Goal: Task Accomplishment & Management: Manage account settings

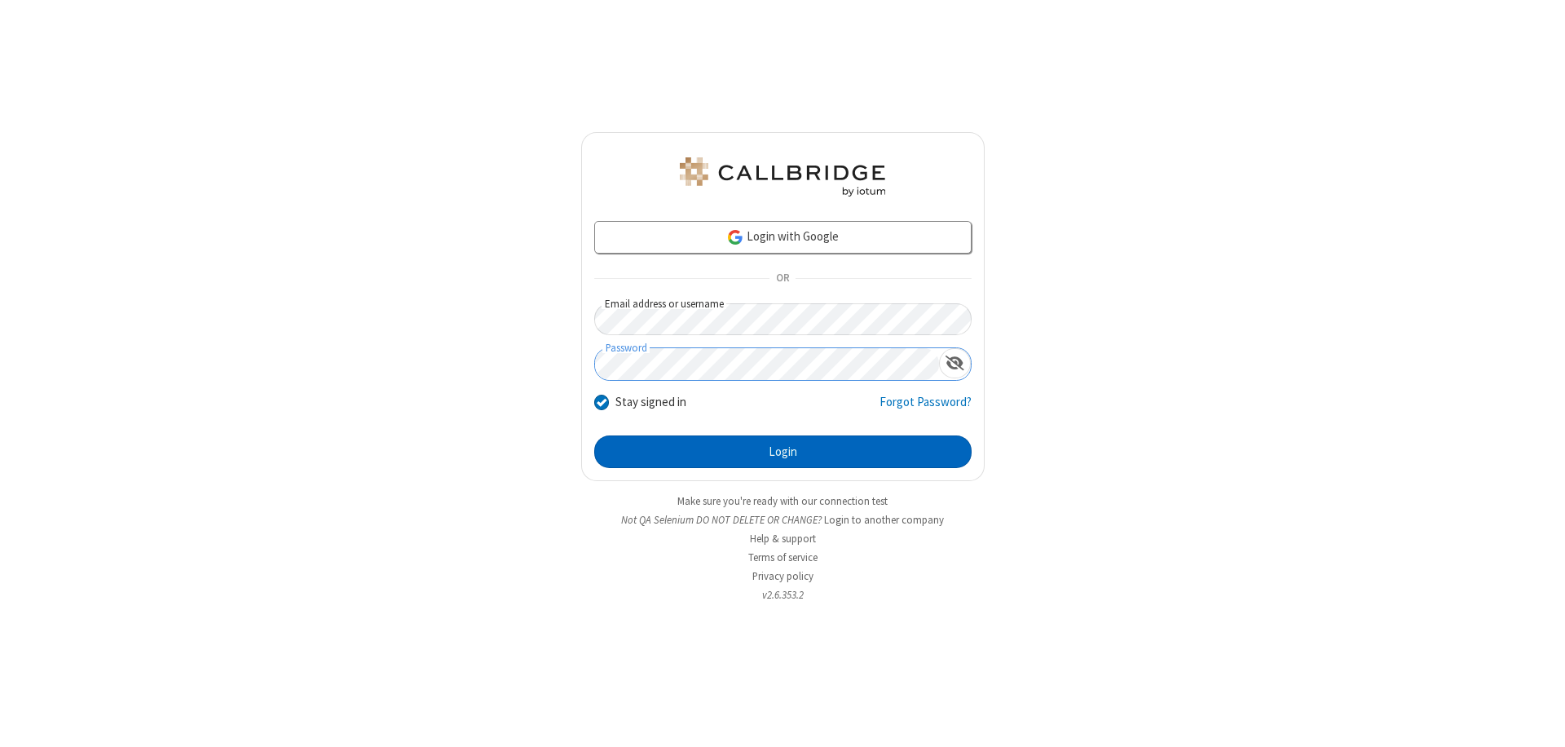
click at [783, 452] on button "Login" at bounding box center [783, 451] width 378 height 33
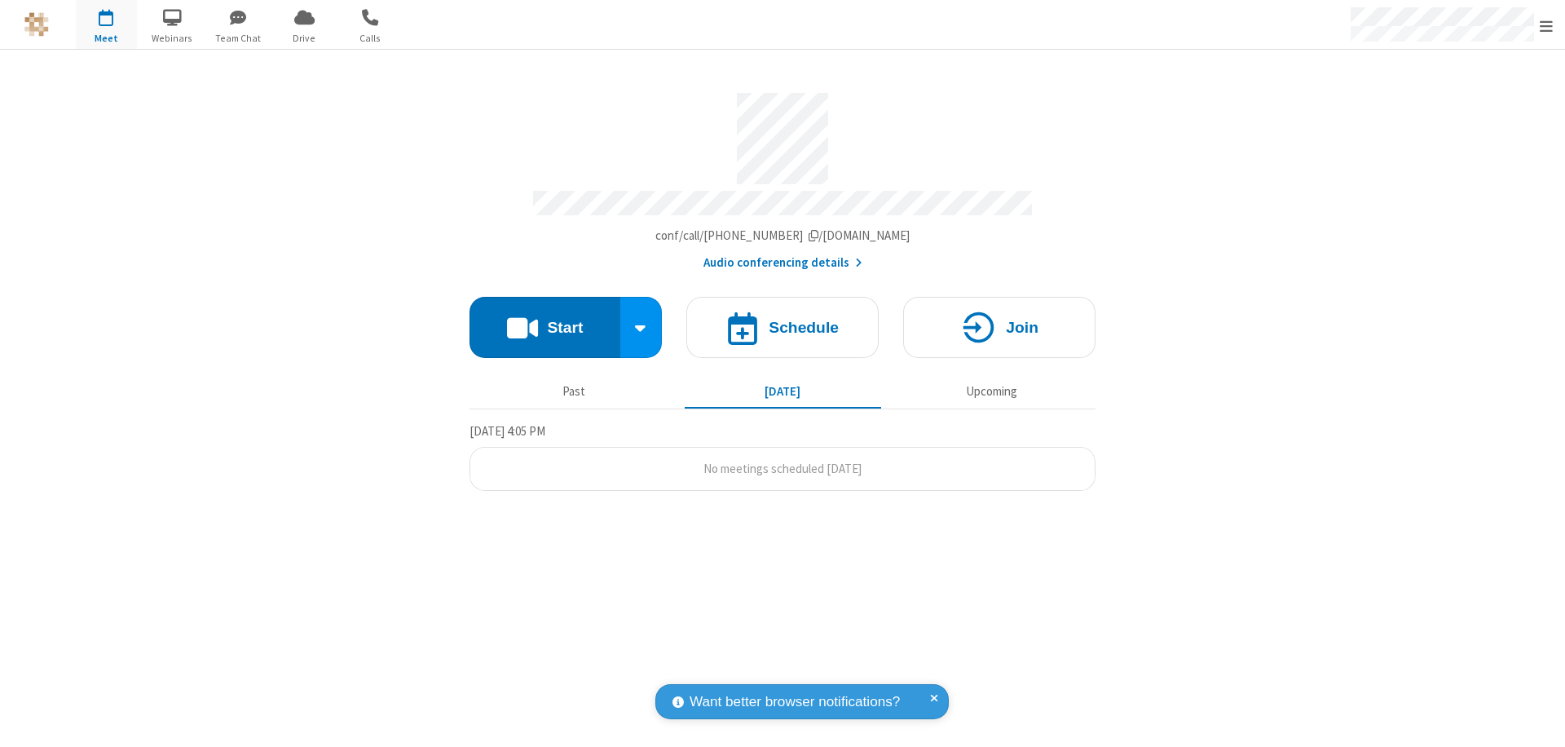
click at [1547, 25] on span "Open menu" at bounding box center [1546, 26] width 13 height 16
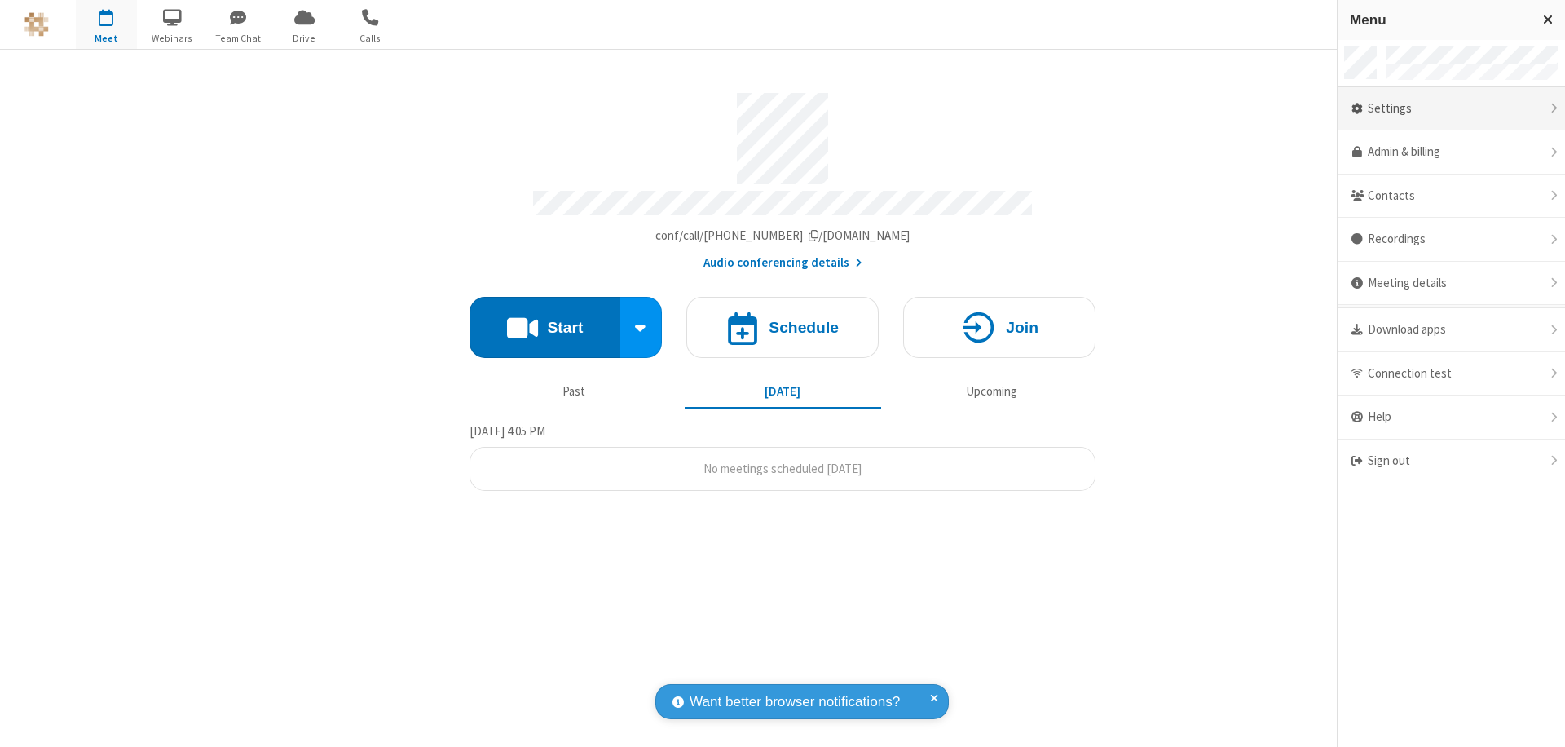
click at [1451, 108] on div "Settings" at bounding box center [1451, 109] width 227 height 44
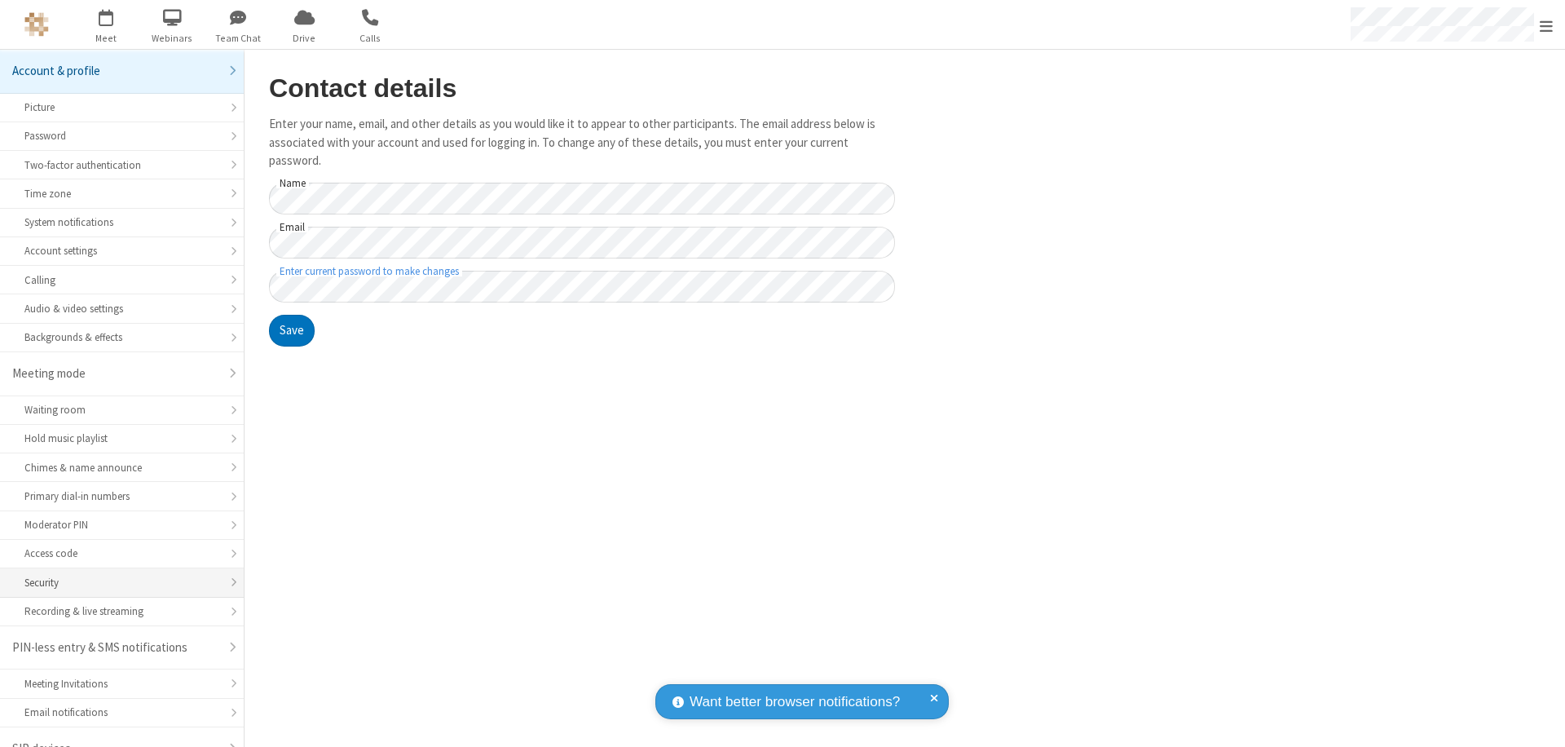
click at [116, 575] on div "Security" at bounding box center [121, 582] width 195 height 15
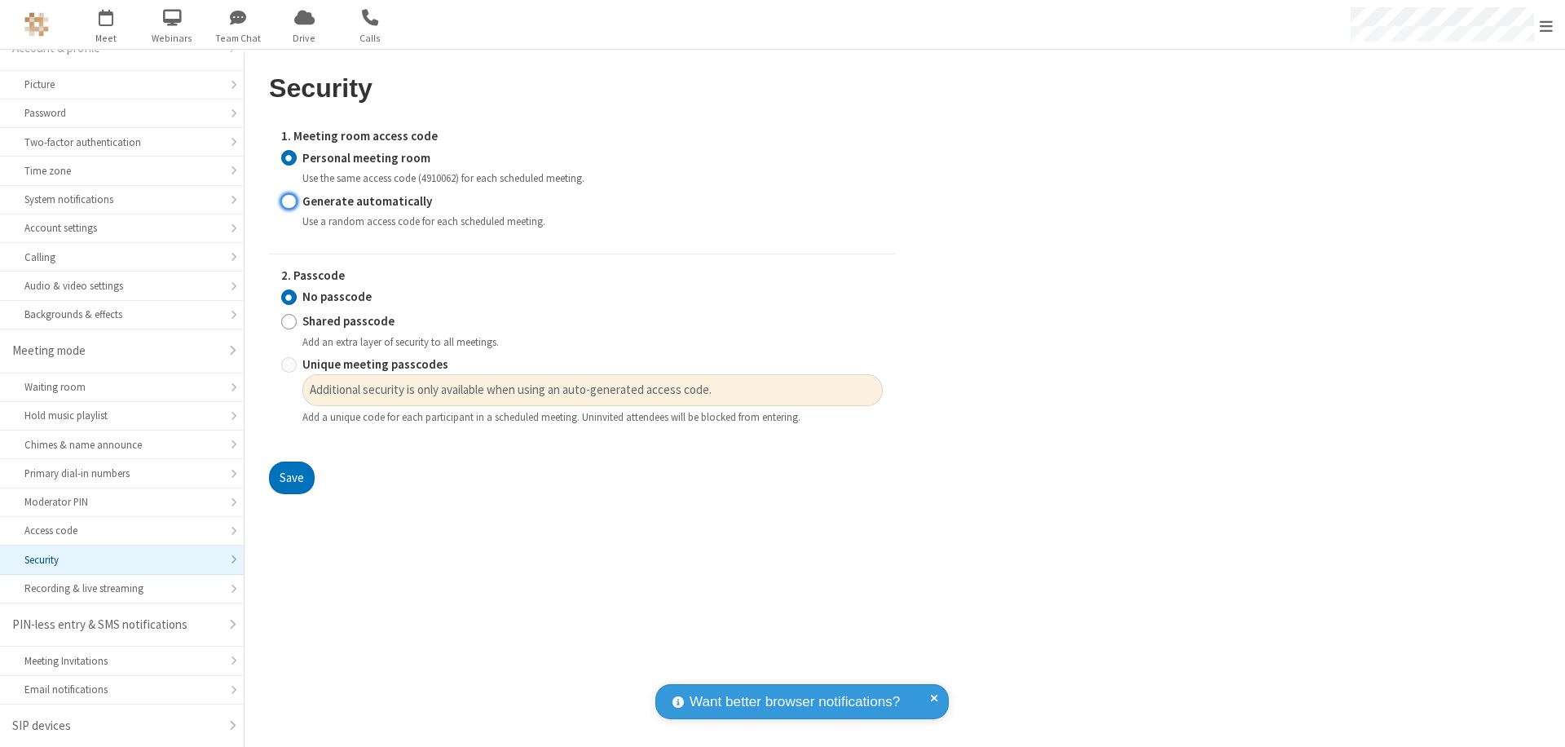
click at [289, 201] on input "Generate automatically" at bounding box center [288, 200] width 15 height 17
radio input "true"
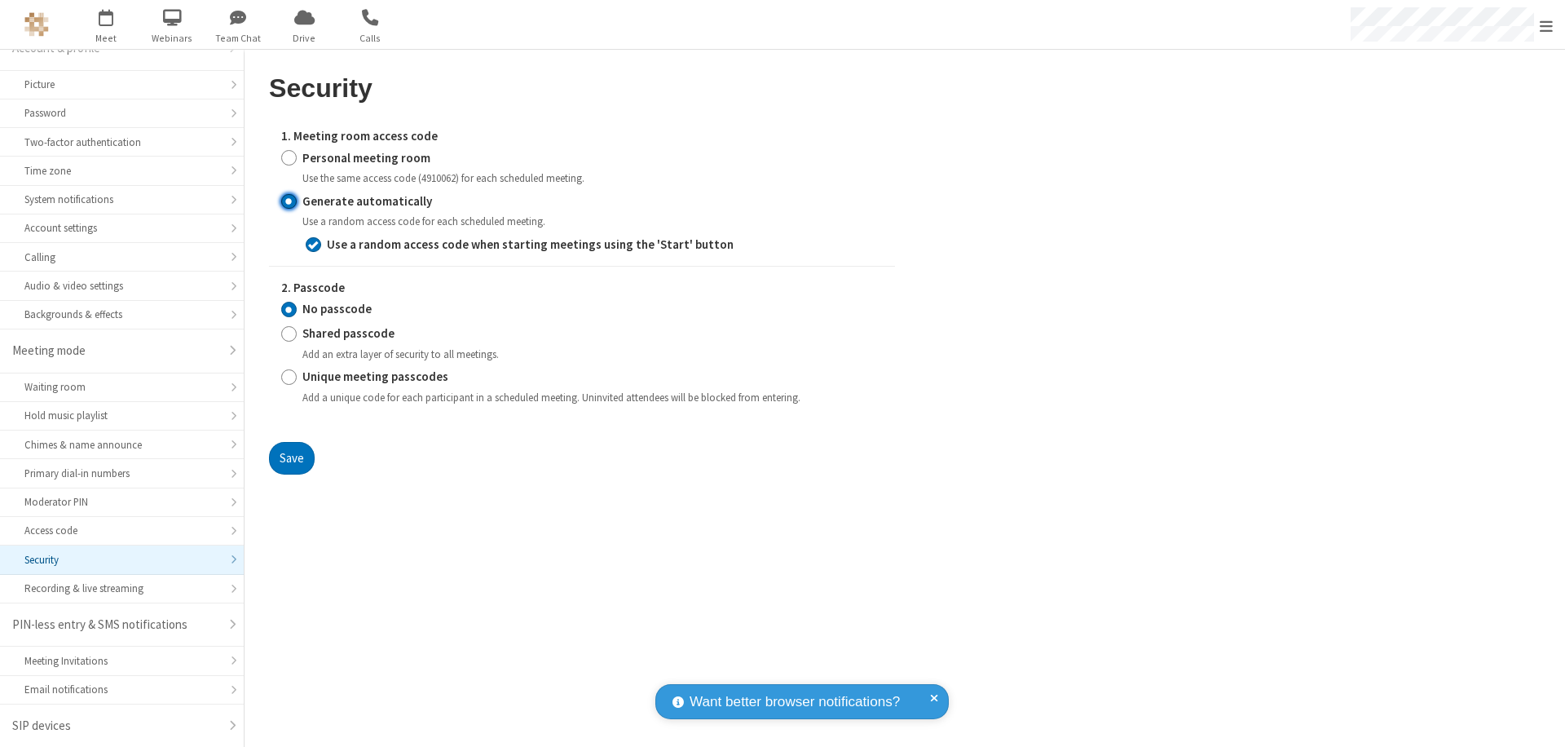
click at [289, 309] on input "No passcode" at bounding box center [288, 309] width 15 height 17
click at [291, 457] on button "Save" at bounding box center [292, 458] width 46 height 33
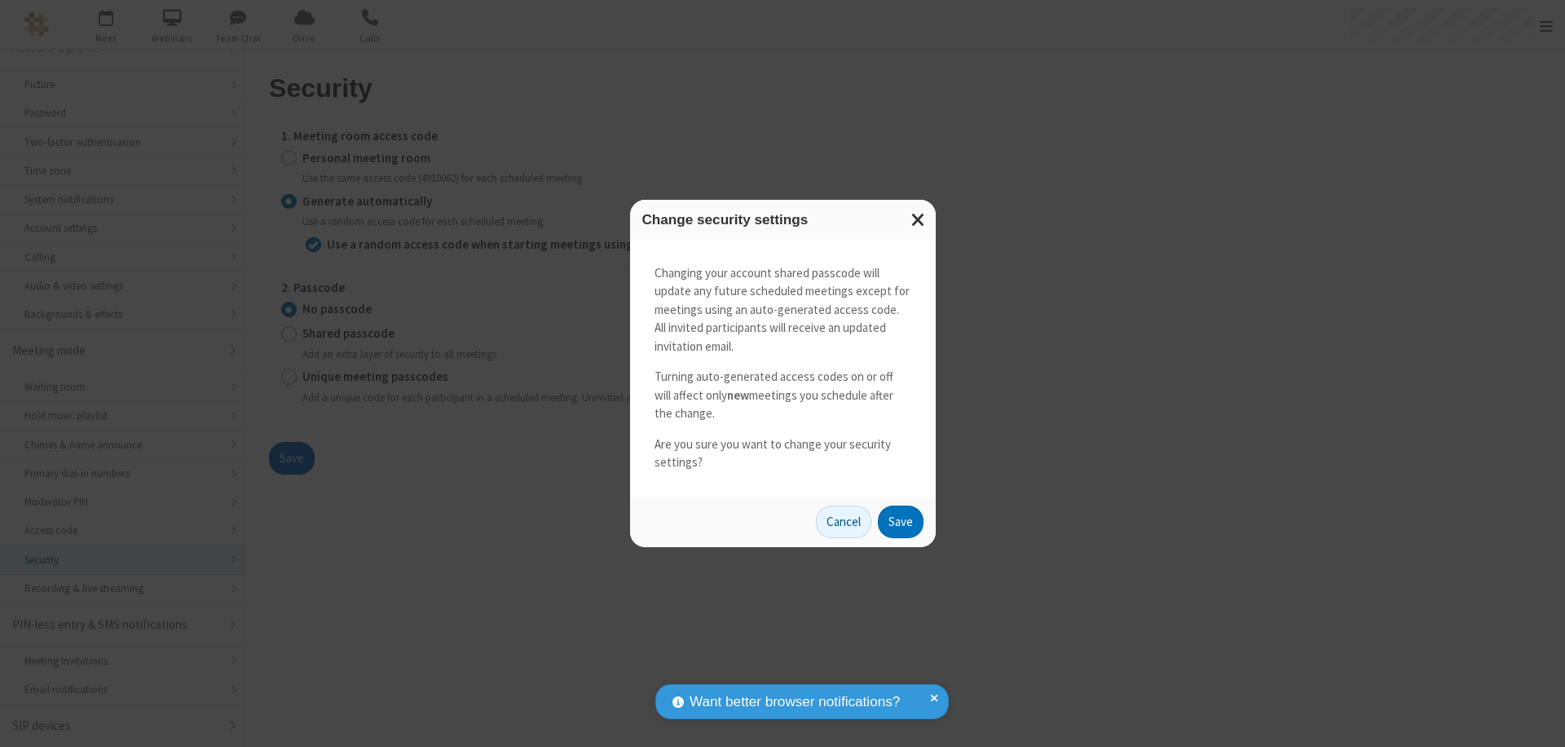
click at [900, 521] on button "Save" at bounding box center [901, 522] width 46 height 33
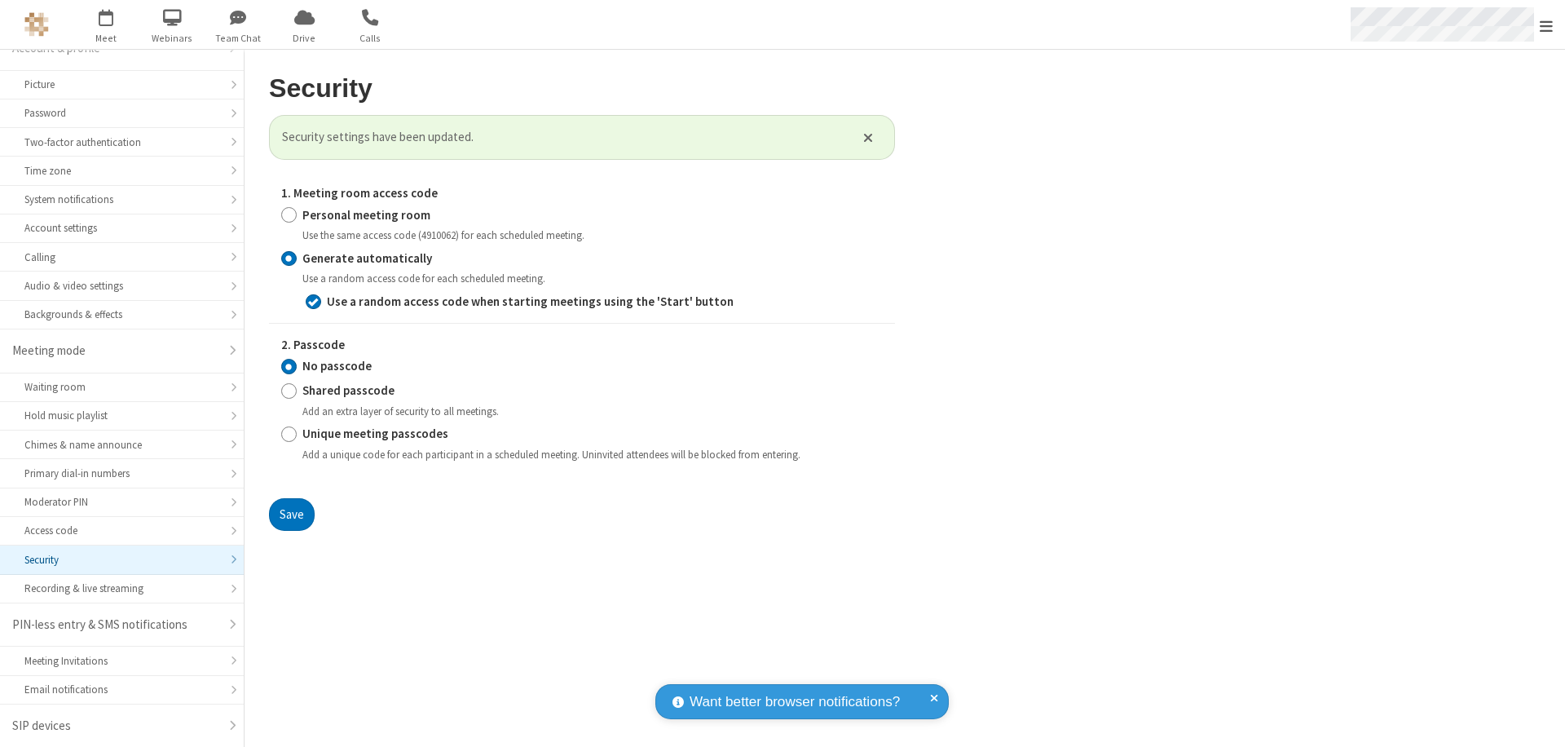
click at [1547, 25] on span "Open menu" at bounding box center [1546, 26] width 13 height 16
click at [106, 24] on span "button" at bounding box center [106, 17] width 61 height 28
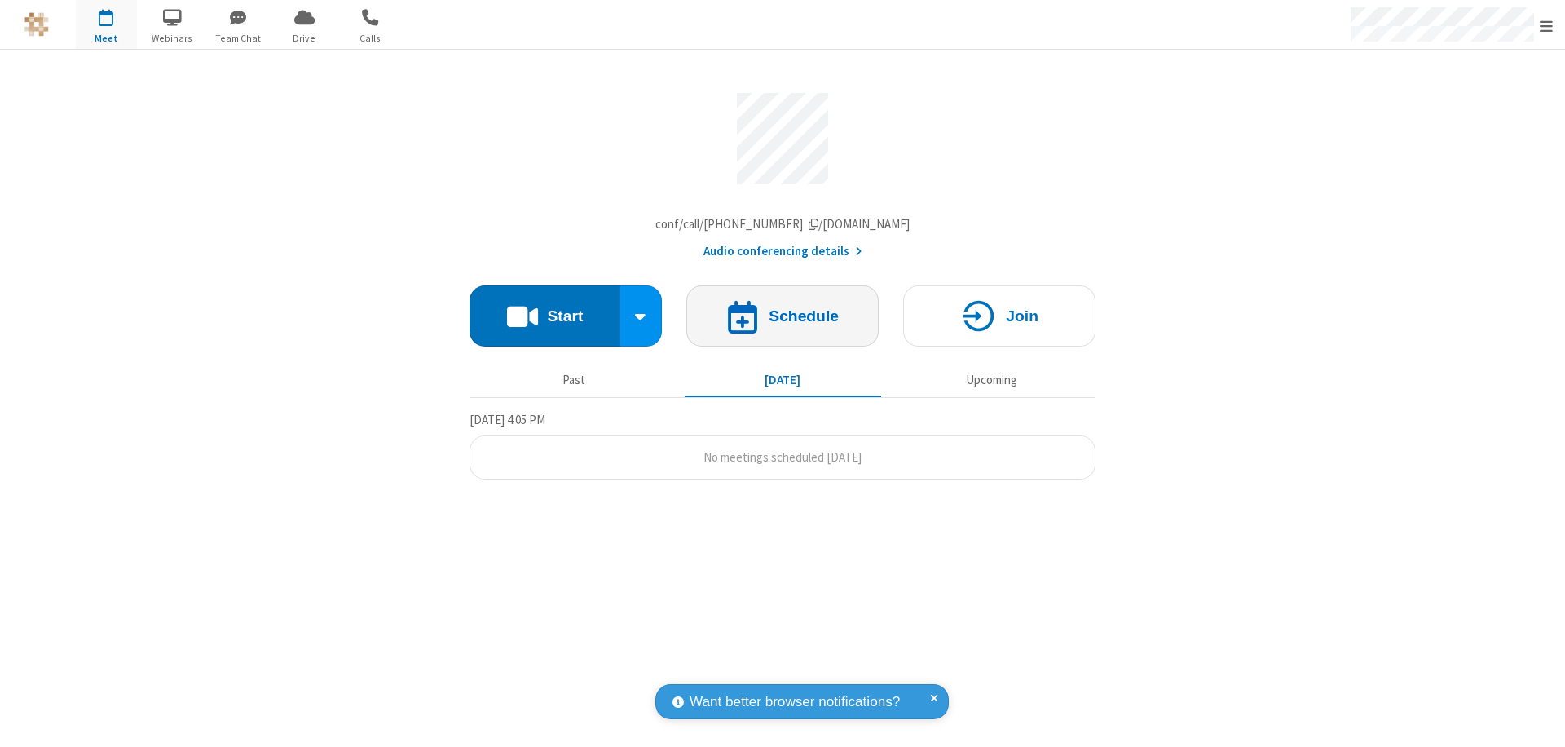
click at [783, 320] on h4 "Schedule" at bounding box center [804, 315] width 70 height 15
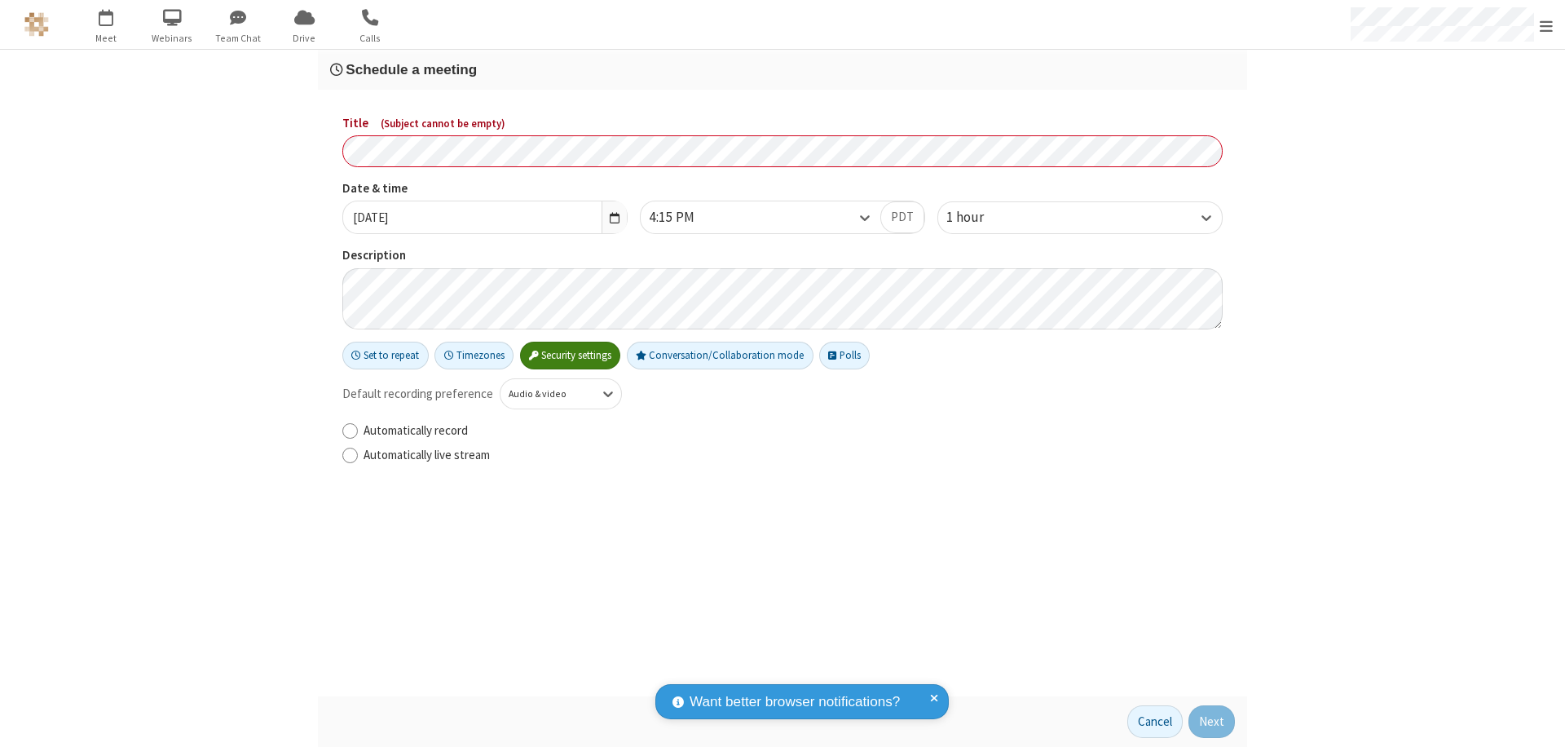
click at [783, 69] on h3 "Schedule a meeting" at bounding box center [782, 69] width 905 height 15
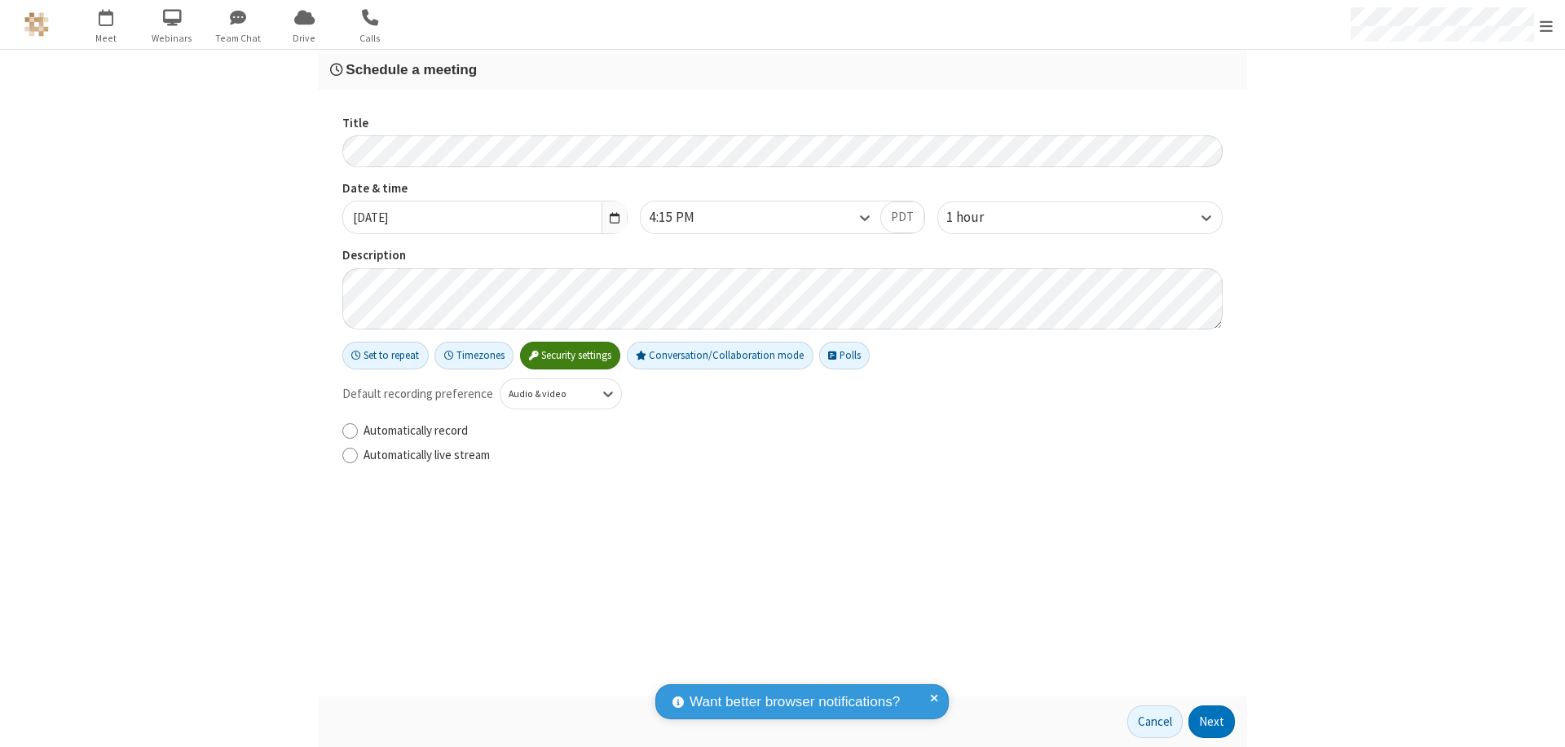
click at [1212, 722] on button "Next" at bounding box center [1212, 721] width 46 height 33
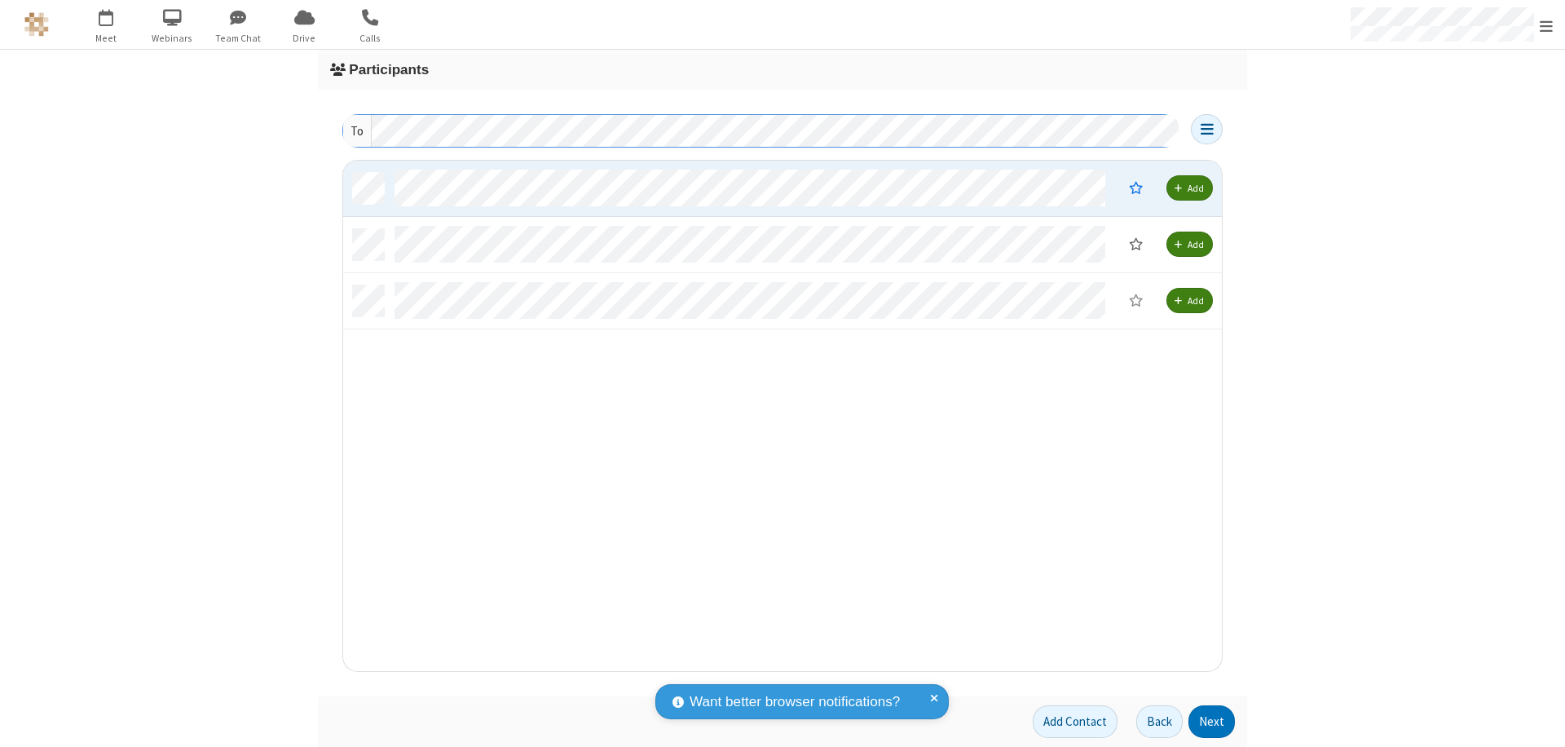
scroll to position [498, 867]
click at [1212, 722] on button "Next" at bounding box center [1212, 721] width 46 height 33
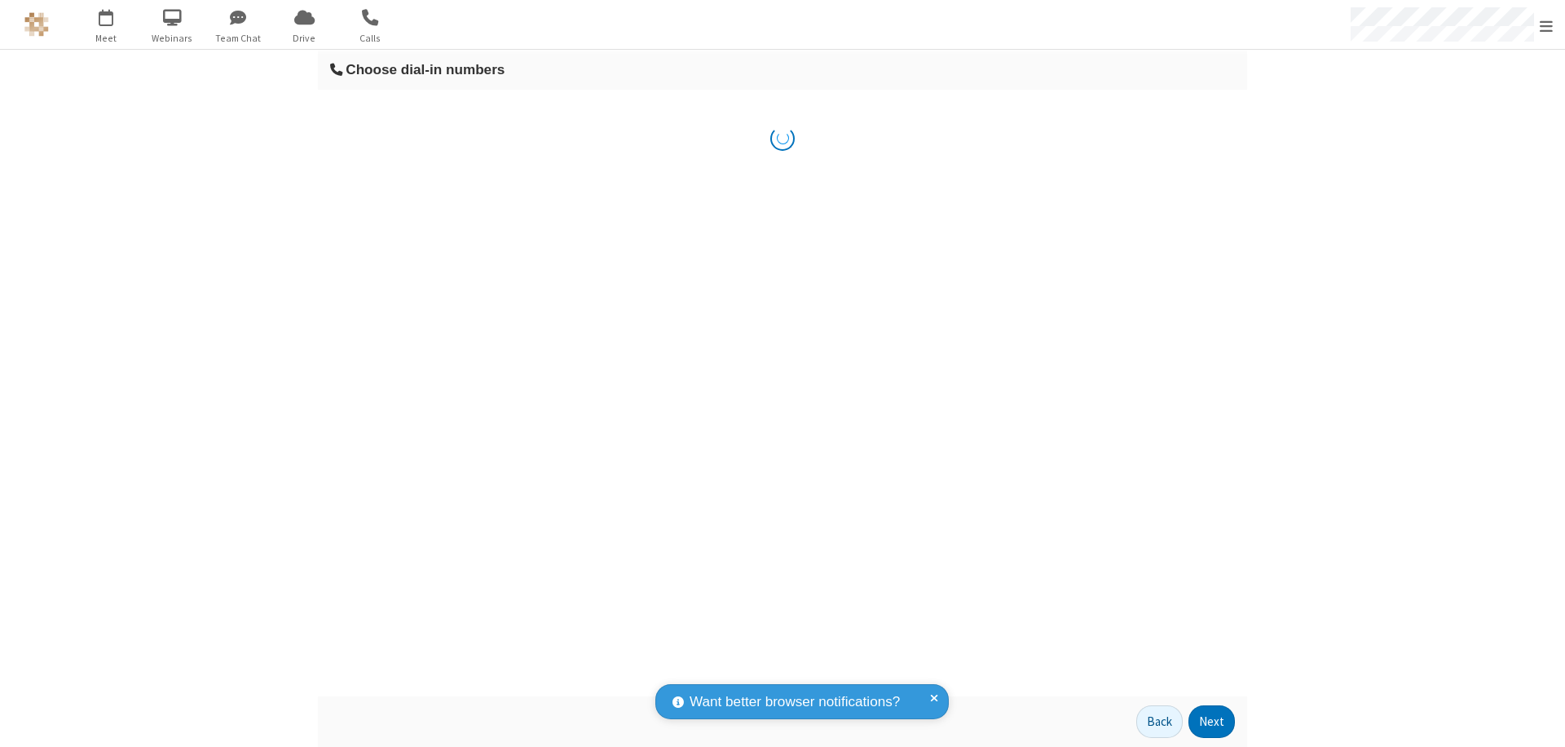
click at [1212, 722] on button "Next" at bounding box center [1212, 721] width 46 height 33
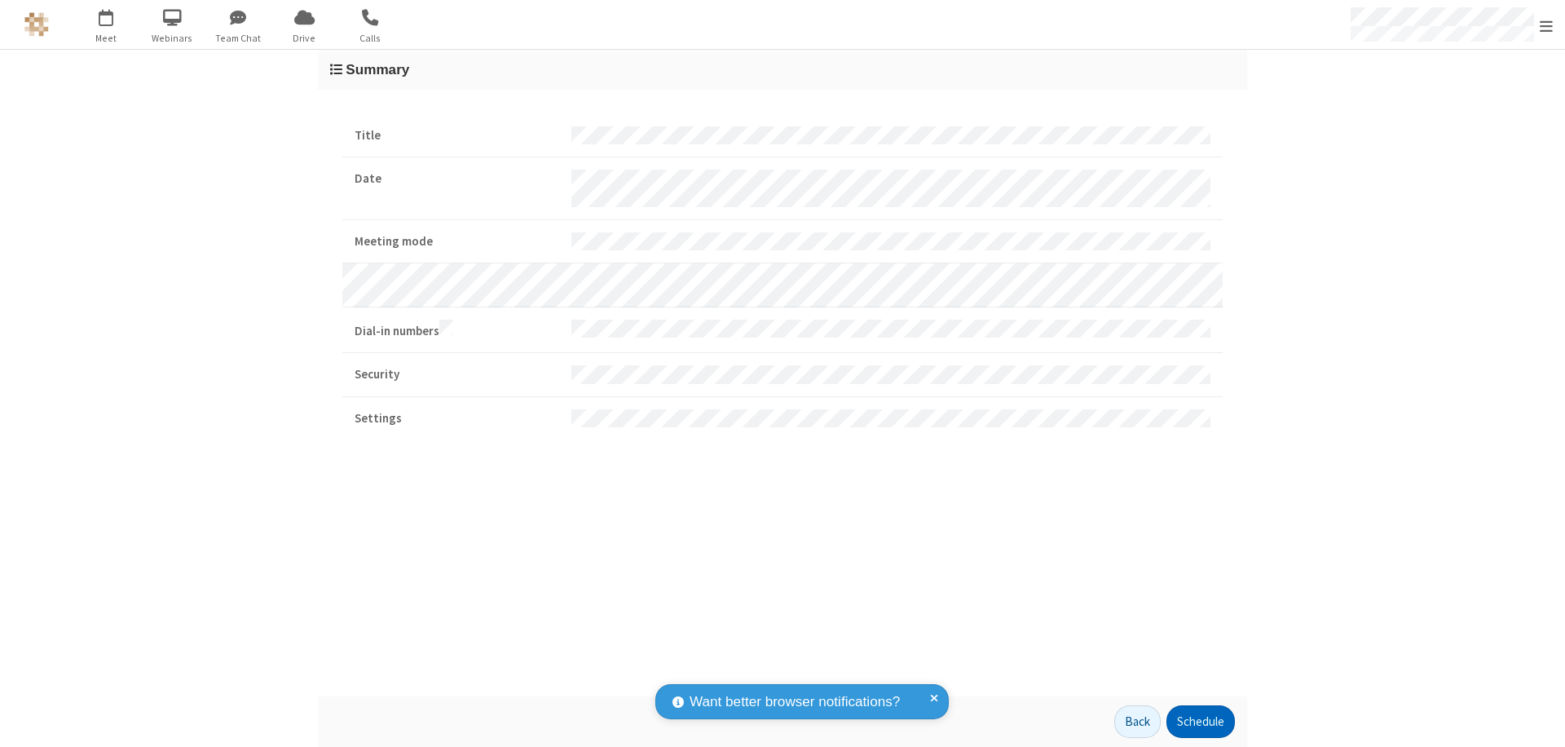
click at [1200, 722] on button "Schedule" at bounding box center [1201, 721] width 68 height 33
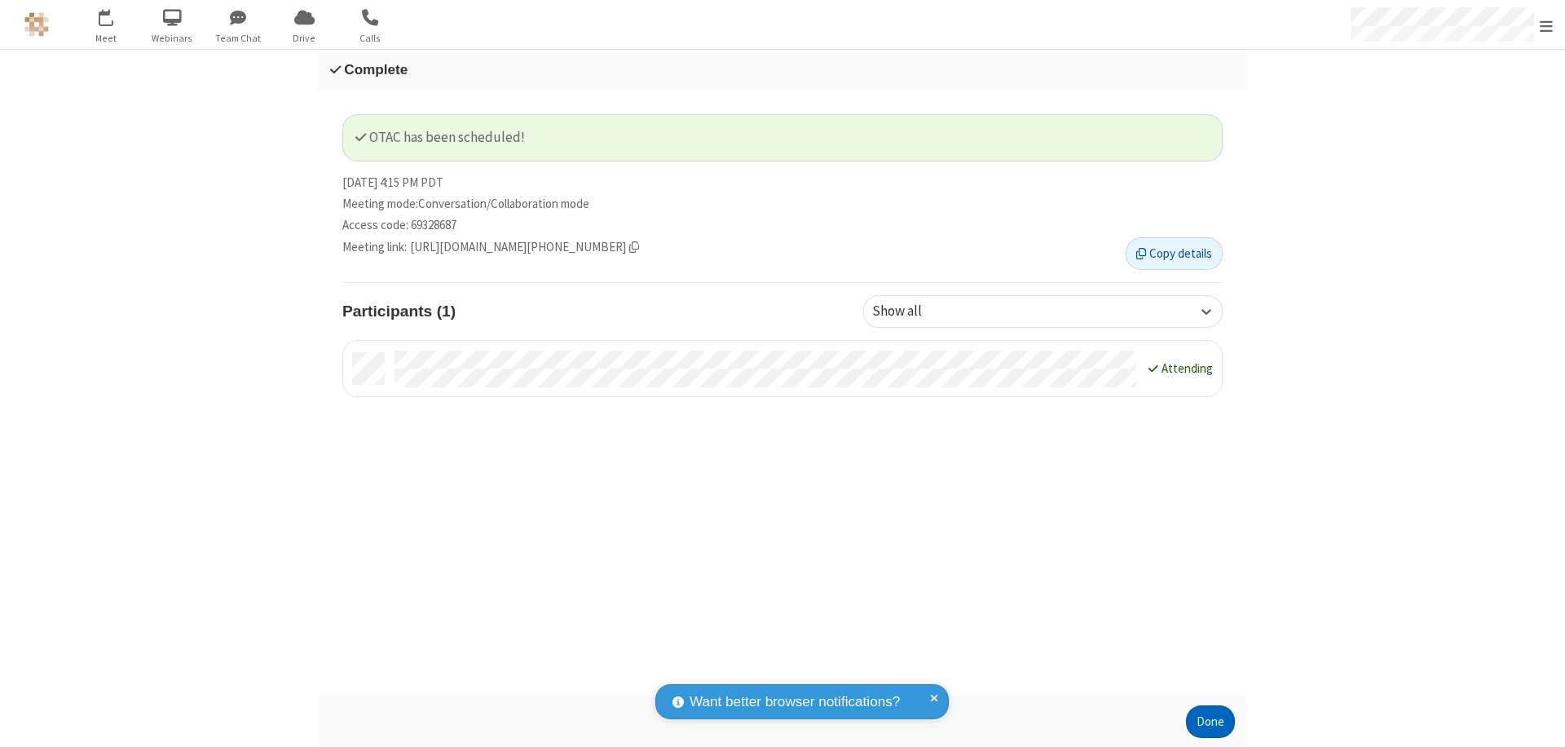
click at [1211, 722] on button "Done" at bounding box center [1210, 721] width 49 height 33
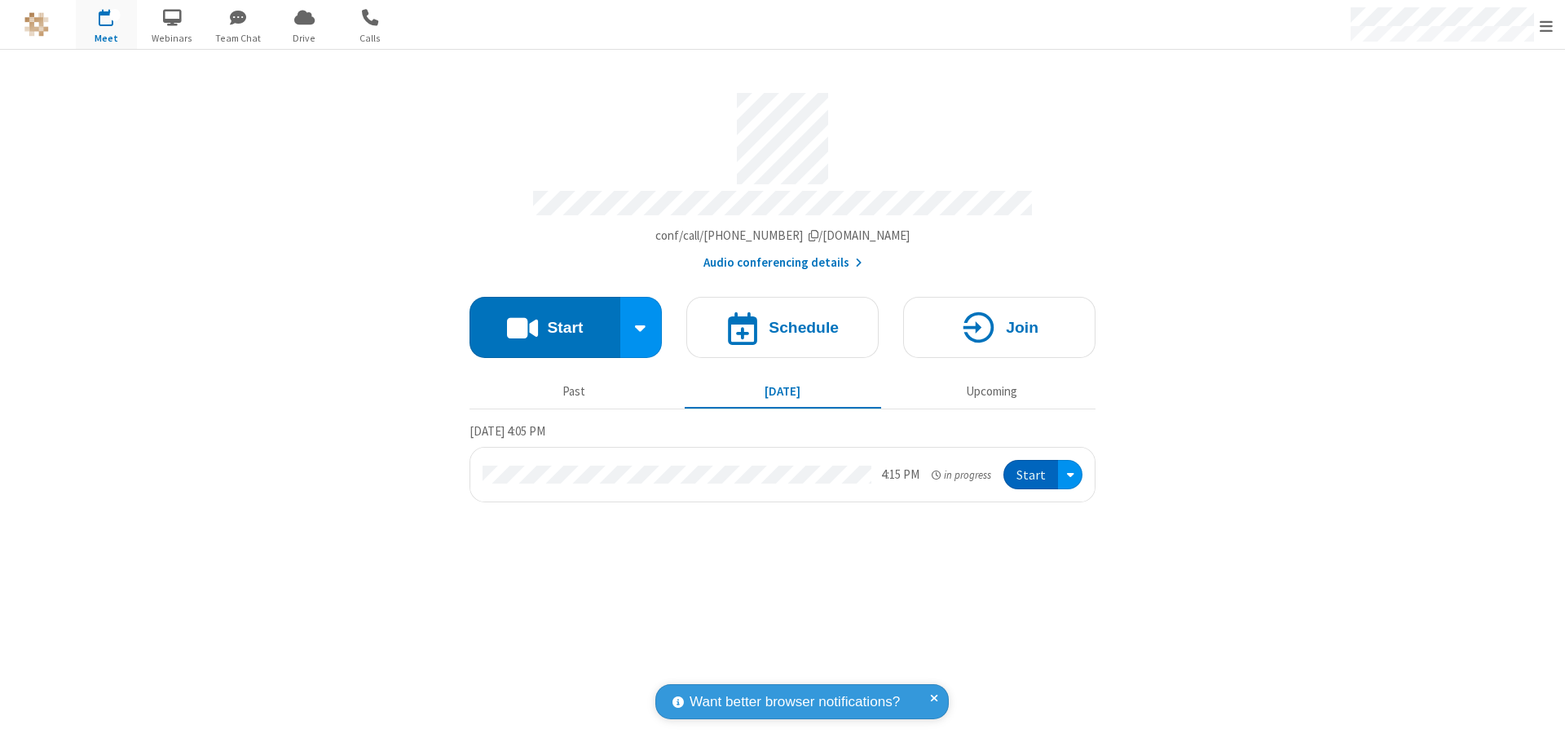
click at [1032, 467] on button "Start" at bounding box center [1031, 475] width 55 height 30
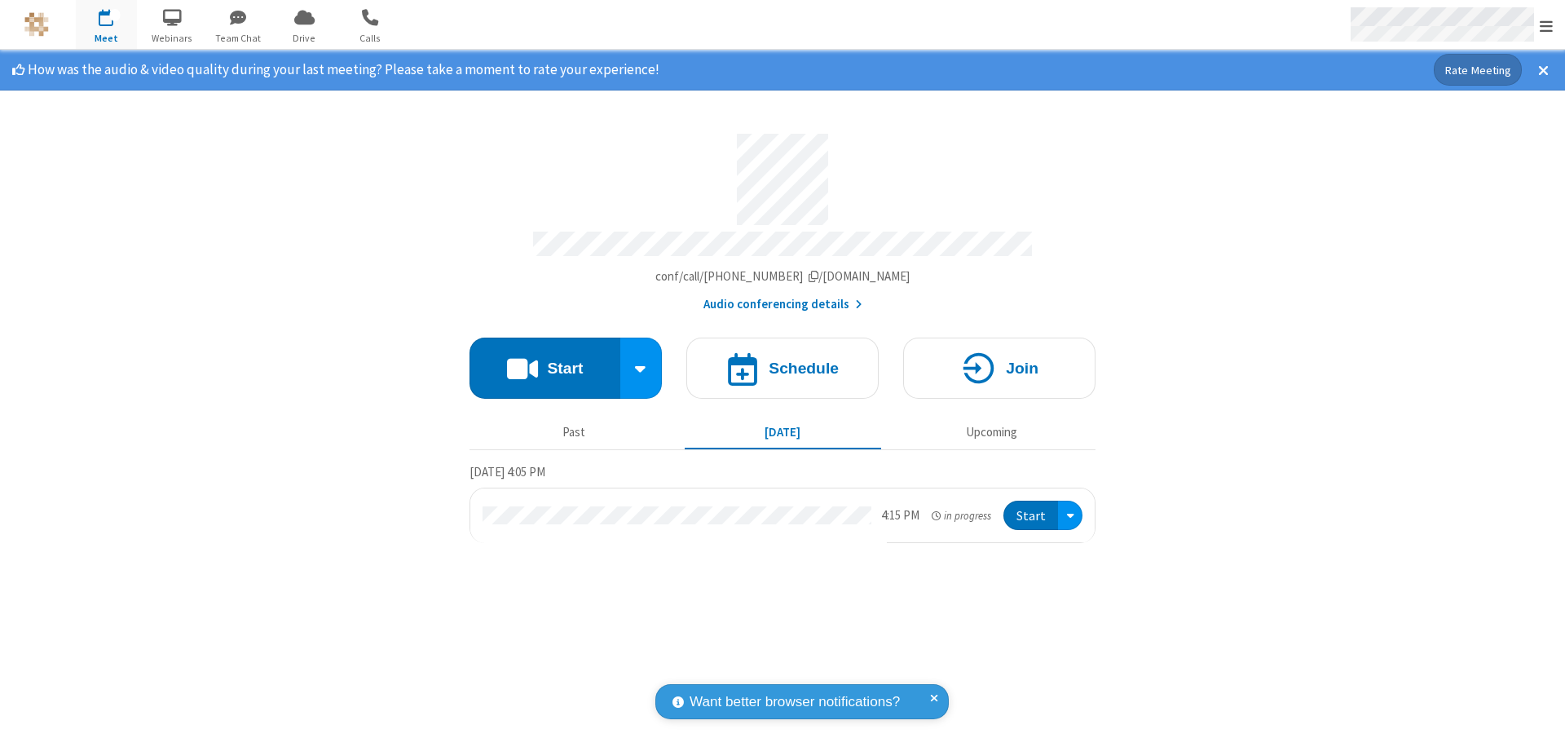
click at [1547, 25] on span "Open menu" at bounding box center [1546, 26] width 13 height 16
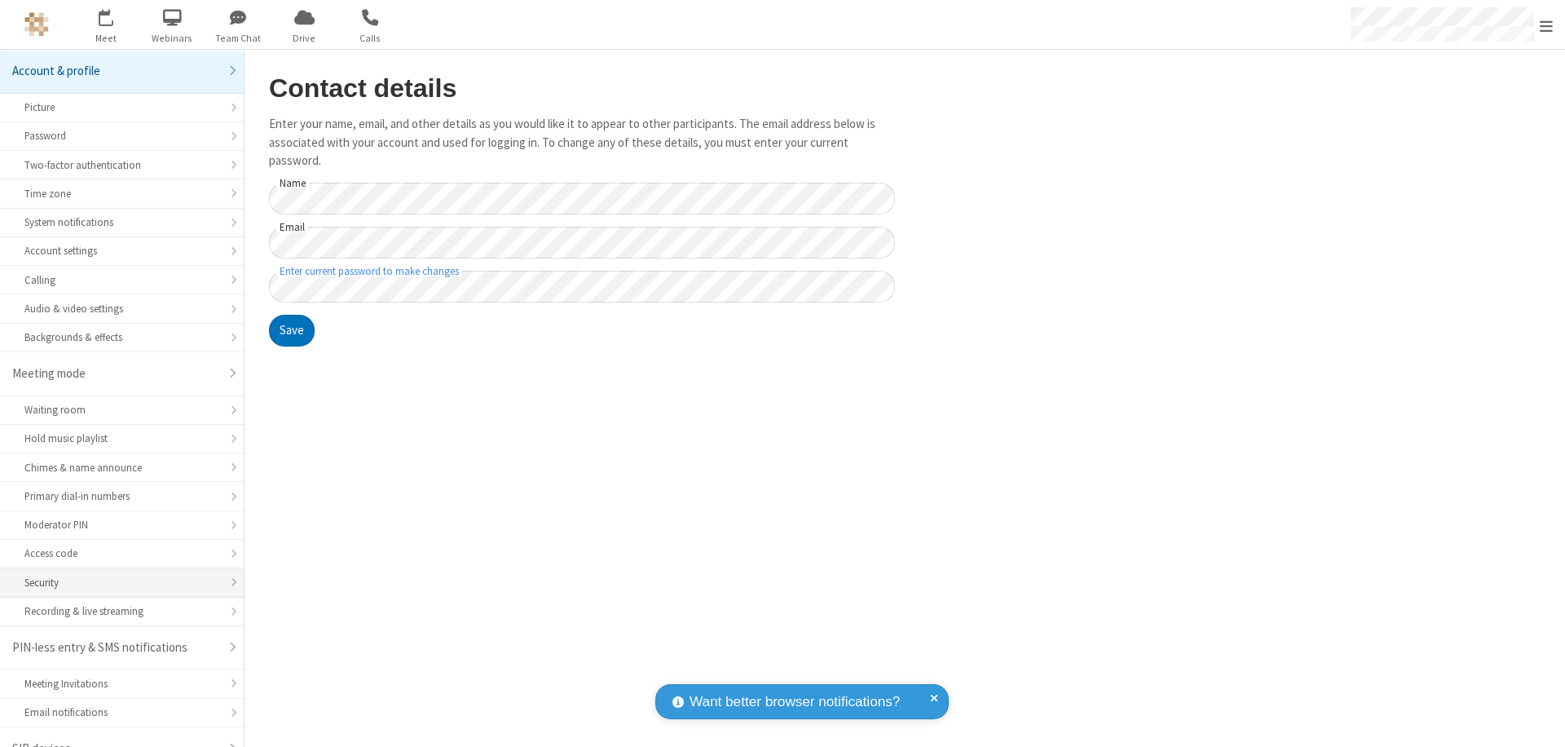
click at [116, 575] on div "Security" at bounding box center [121, 582] width 195 height 15
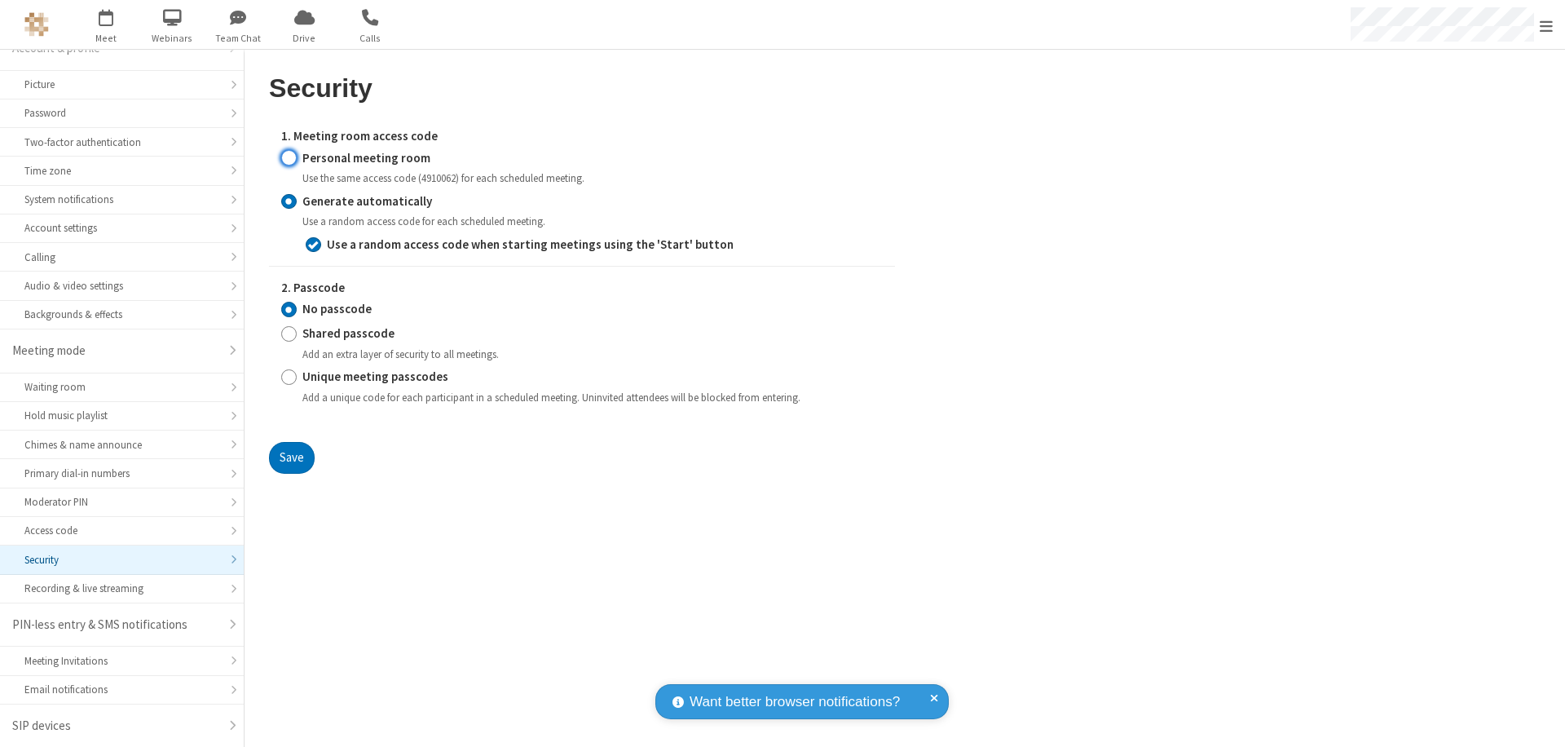
click at [289, 157] on input "Personal meeting room" at bounding box center [288, 157] width 15 height 17
radio input "true"
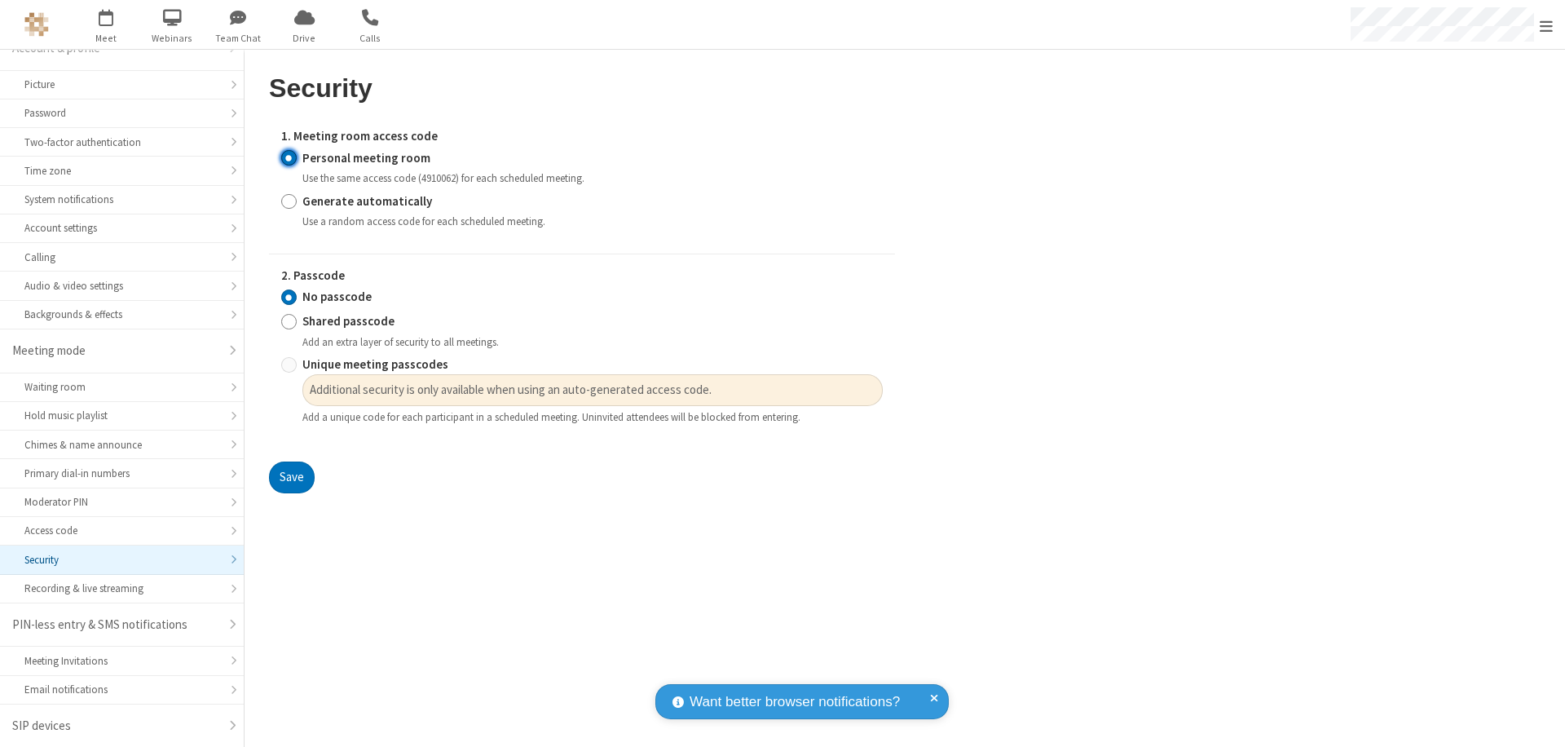
click at [289, 297] on input "No passcode" at bounding box center [288, 297] width 15 height 17
click at [291, 478] on button "Save" at bounding box center [292, 477] width 46 height 33
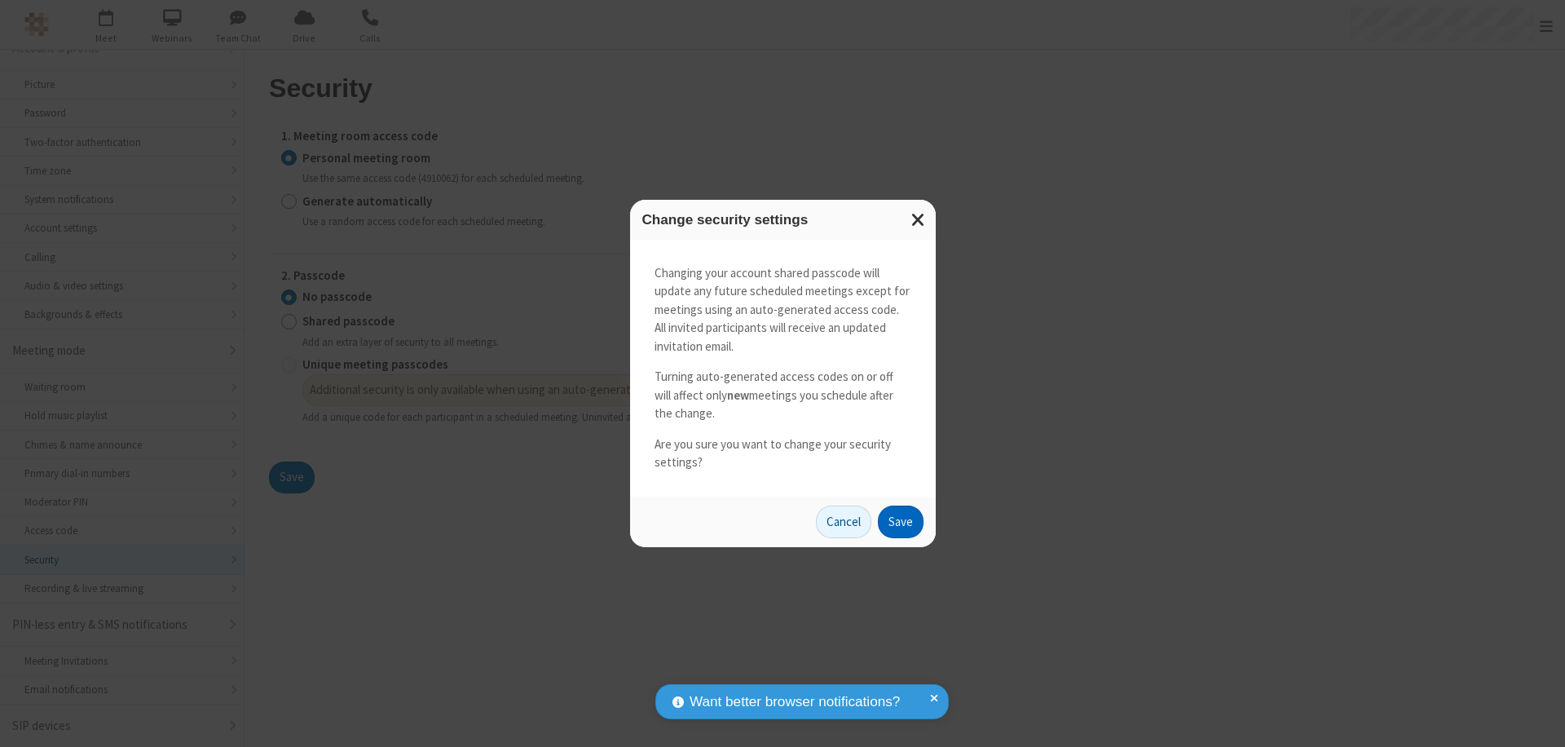
click at [900, 521] on button "Save" at bounding box center [901, 522] width 46 height 33
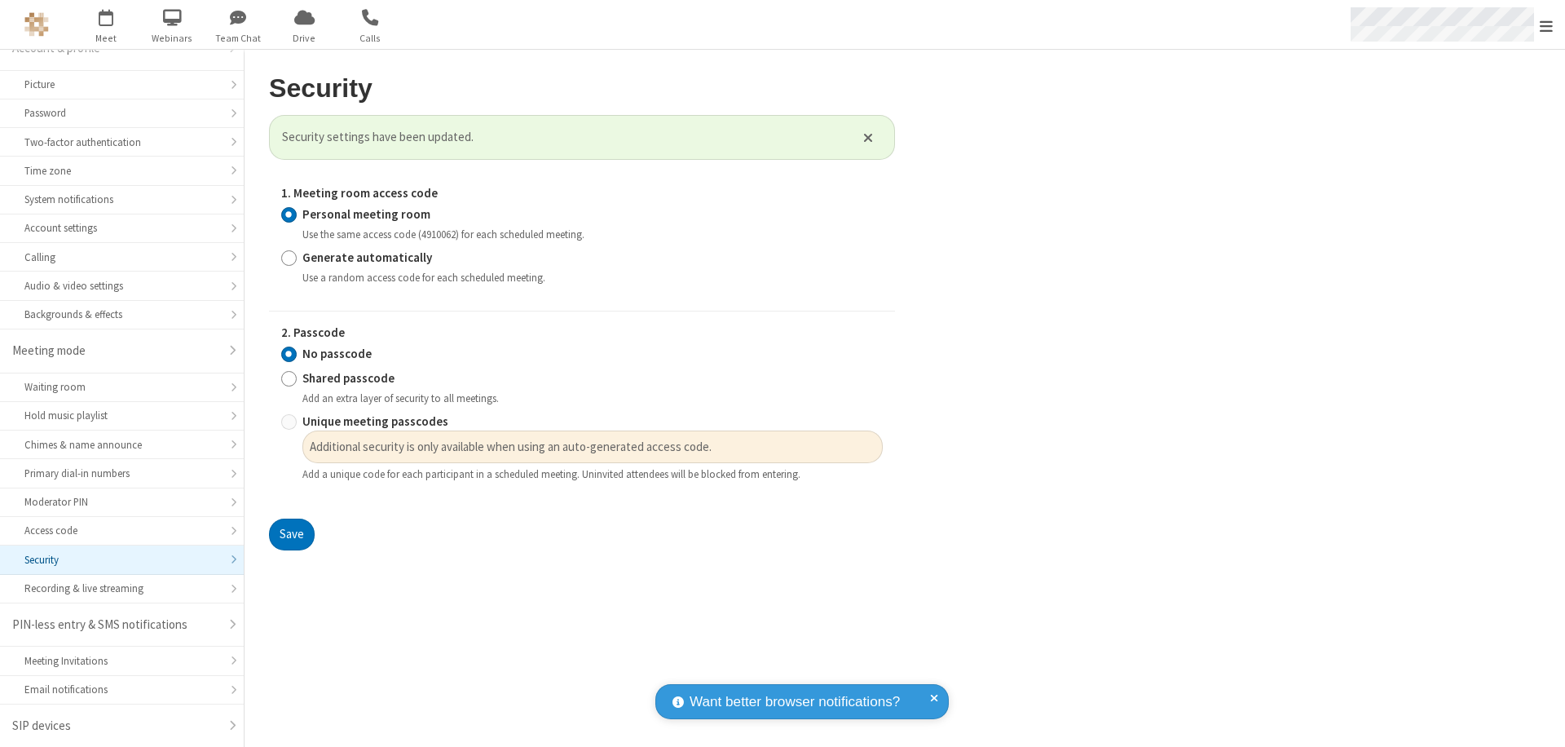
click at [1547, 24] on span "Open menu" at bounding box center [1546, 26] width 13 height 16
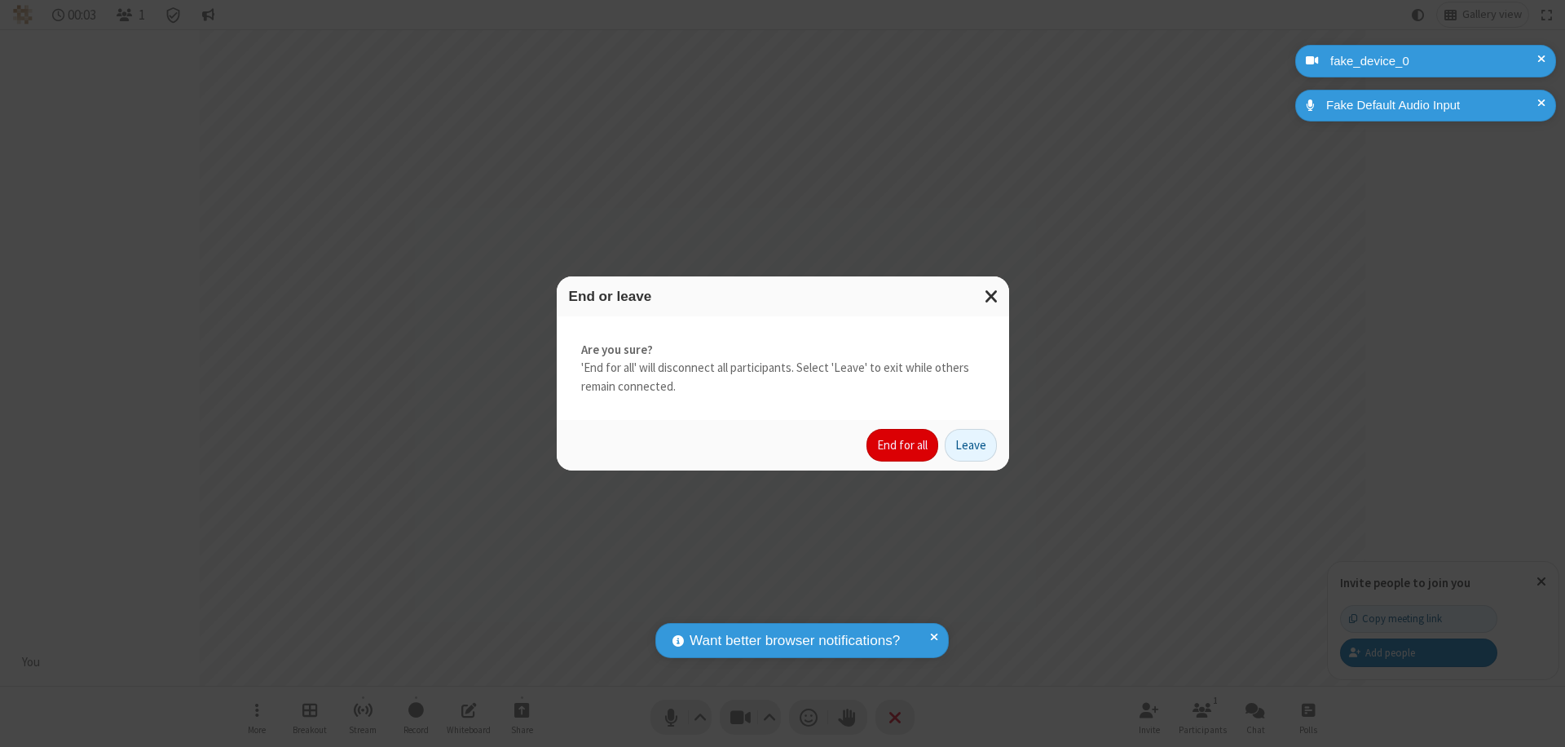
click at [903, 445] on button "End for all" at bounding box center [903, 445] width 72 height 33
